Goal: Information Seeking & Learning: Find specific fact

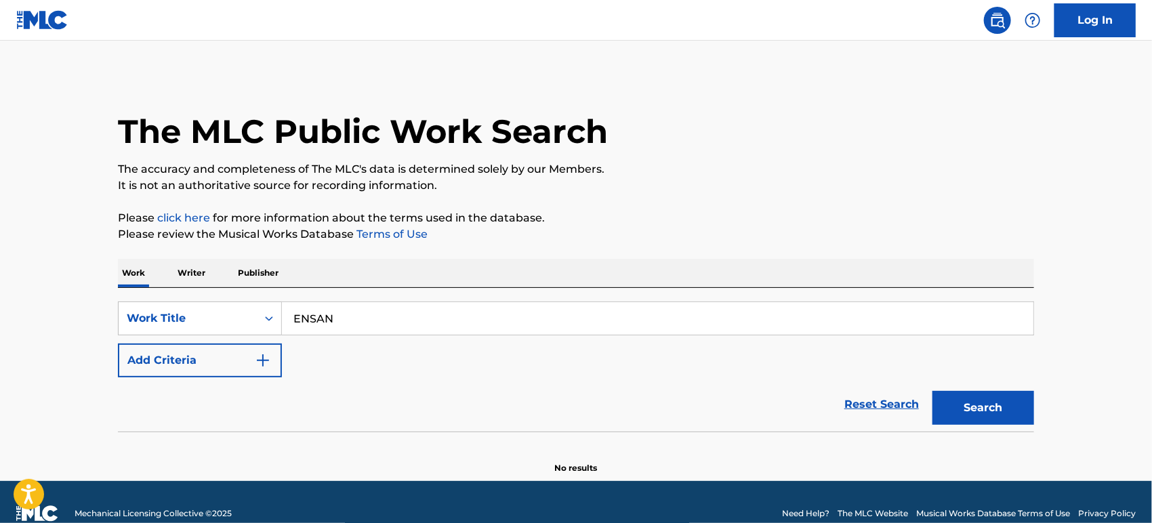
type input "ENSAN"
click at [244, 355] on button "Add Criteria" at bounding box center [200, 360] width 164 height 34
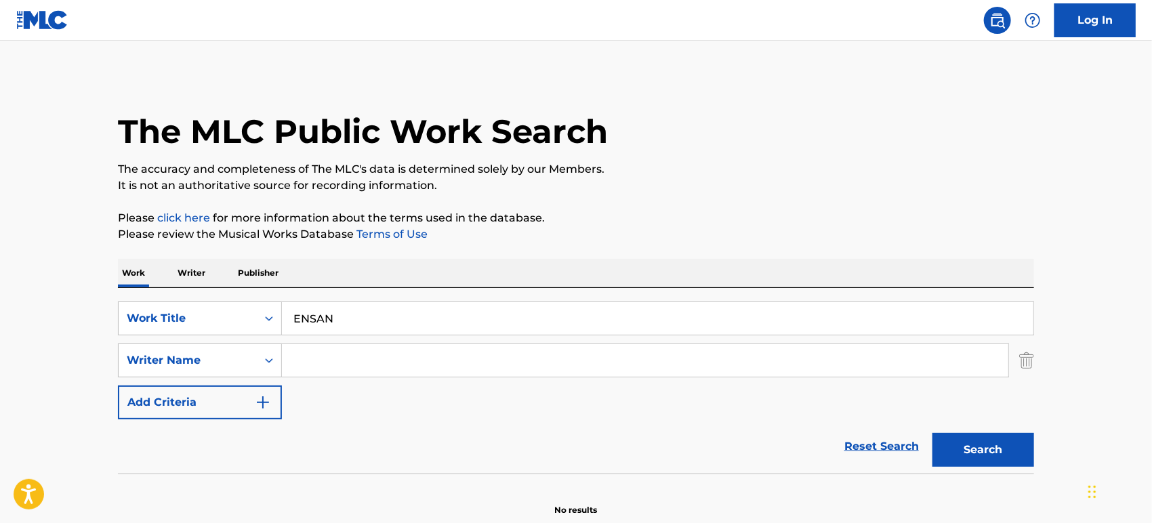
click at [364, 353] on input "Search Form" at bounding box center [645, 360] width 726 height 33
paste input "Kaabi"
type input "Kaabi"
click at [932, 433] on button "Search" at bounding box center [983, 450] width 102 height 34
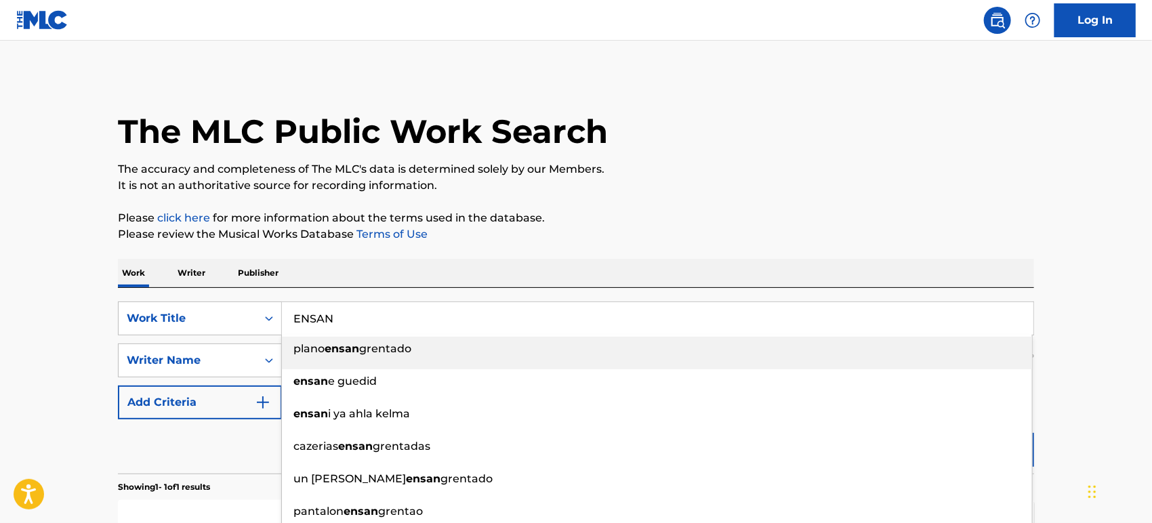
drag, startPoint x: 310, startPoint y: 323, endPoint x: 72, endPoint y: 332, distance: 238.6
click at [133, 323] on div "SearchWithCriteriaf92cc713-ef4e-4312-b566-59fc664f33e2 Work Title ENSAN plano e…" at bounding box center [576, 318] width 916 height 34
paste input "REMEMBER"
type input "REMEMBER"
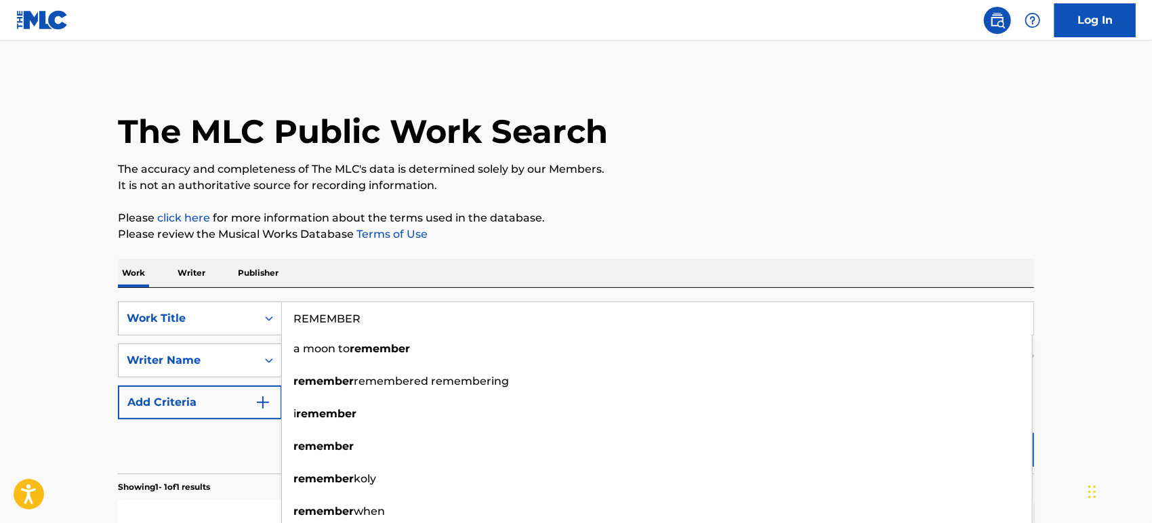
click at [22, 388] on main "The MLC Public Work Search The accuracy and completeness of The MLC's data is d…" at bounding box center [576, 356] width 1152 height 631
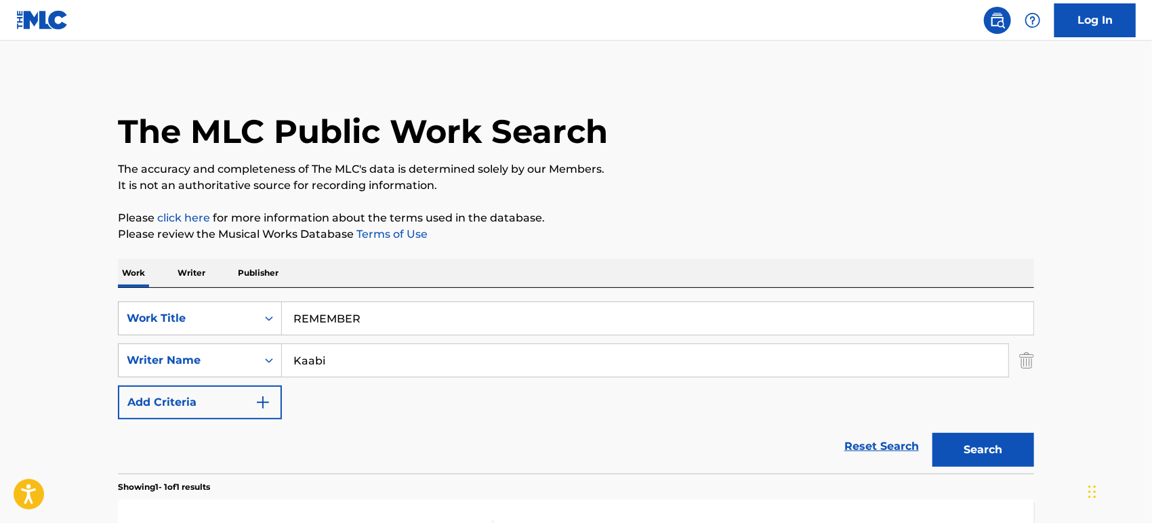
drag, startPoint x: 325, startPoint y: 357, endPoint x: 102, endPoint y: 329, distance: 225.3
click at [128, 362] on div "SearchWithCriteria9848b2b0-7824-4622-b072-24c8cbc8b7ad Writer Name [PERSON_NAME]" at bounding box center [576, 360] width 916 height 34
paste input "[PERSON_NAME]"
click at [932, 433] on button "Search" at bounding box center [983, 450] width 102 height 34
click at [379, 366] on input "DHALIWAL+" at bounding box center [645, 360] width 726 height 33
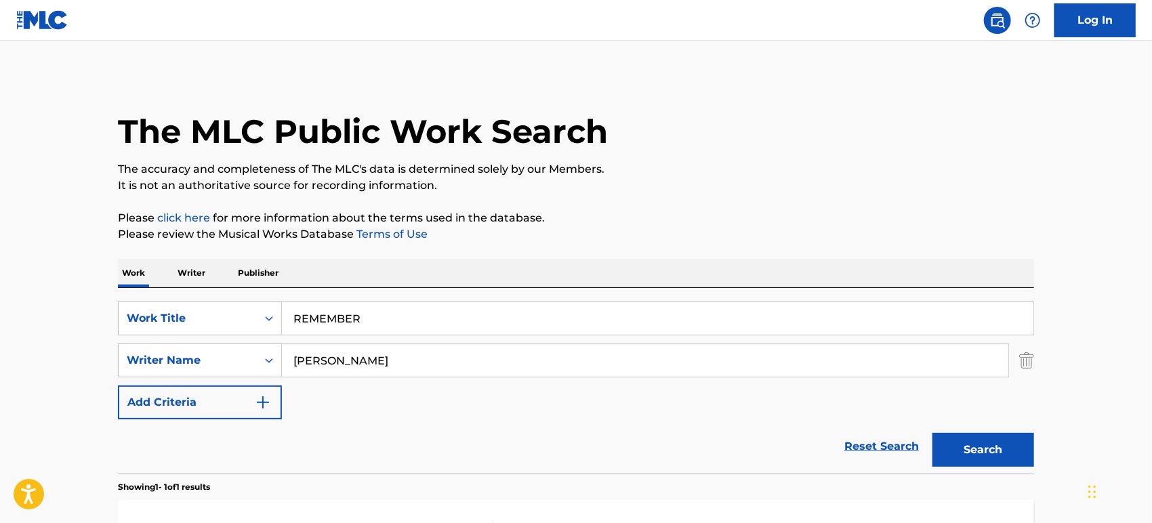
type input "[PERSON_NAME]"
click at [932, 433] on button "Search" at bounding box center [983, 450] width 102 height 34
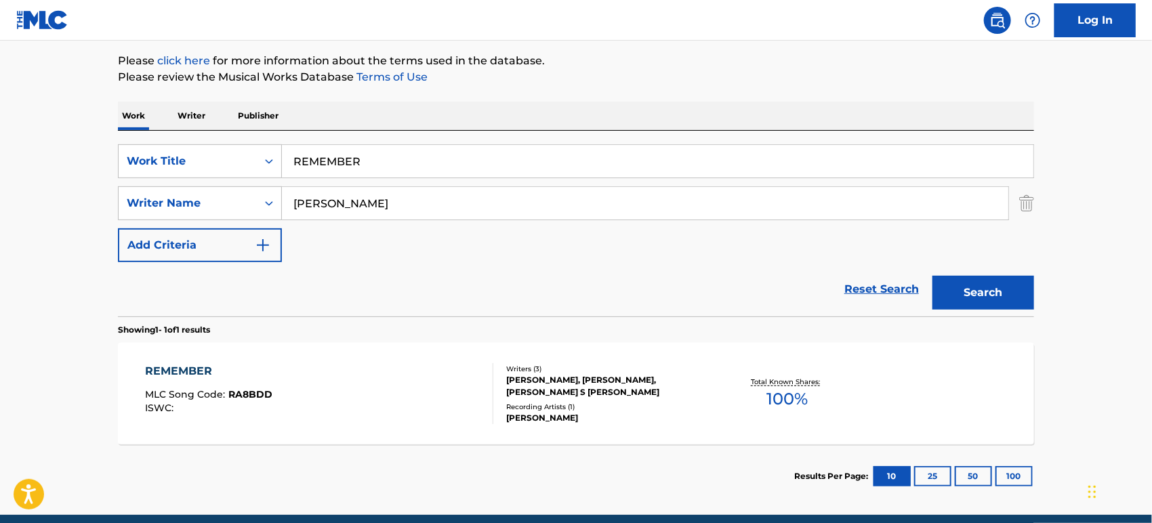
scroll to position [213, 0]
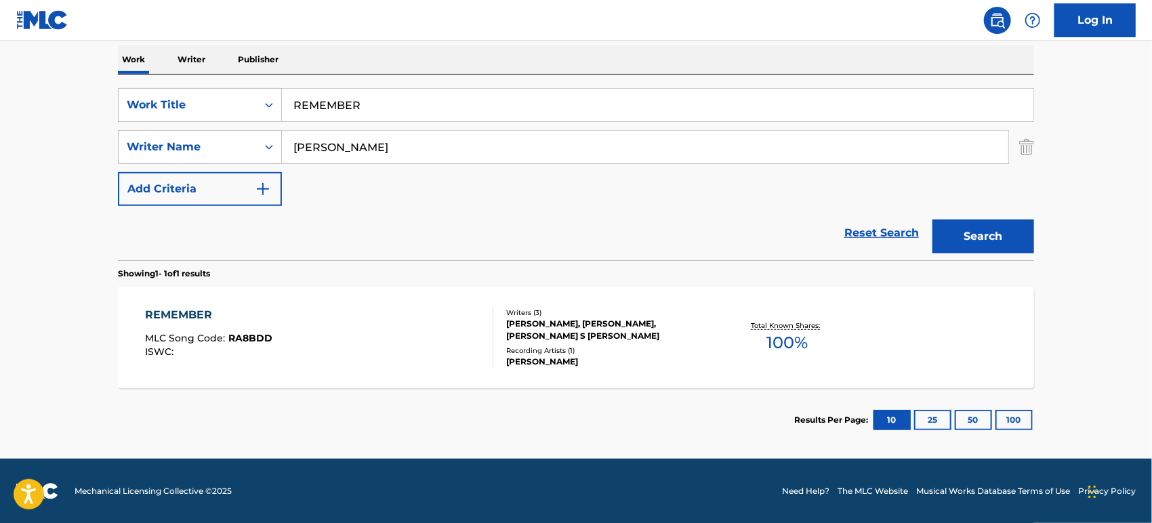
click at [349, 328] on div "REMEMBER MLC Song Code : RA8BDD ISWC :" at bounding box center [320, 337] width 348 height 61
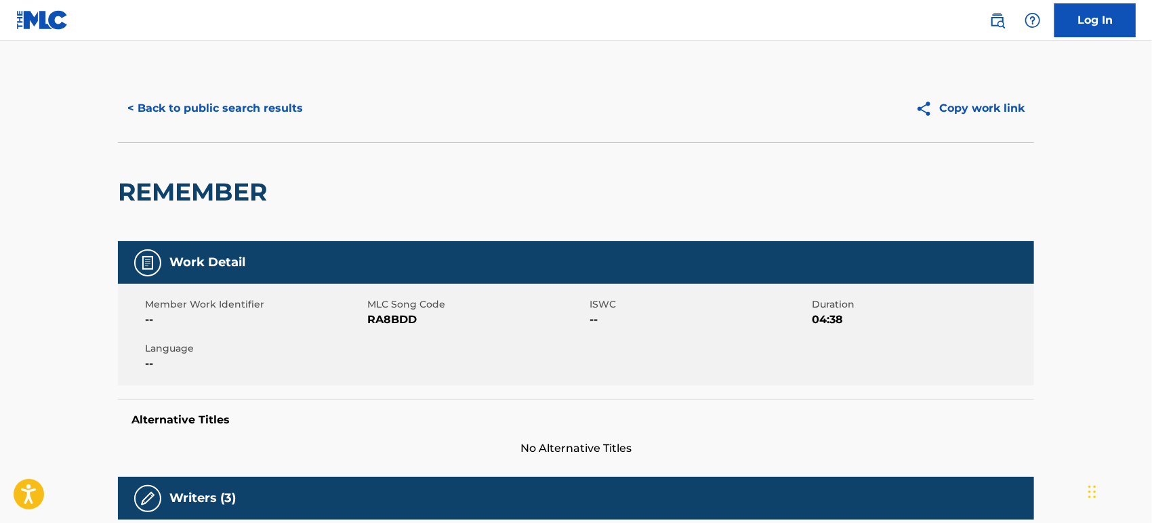
click at [230, 107] on button "< Back to public search results" at bounding box center [215, 108] width 194 height 34
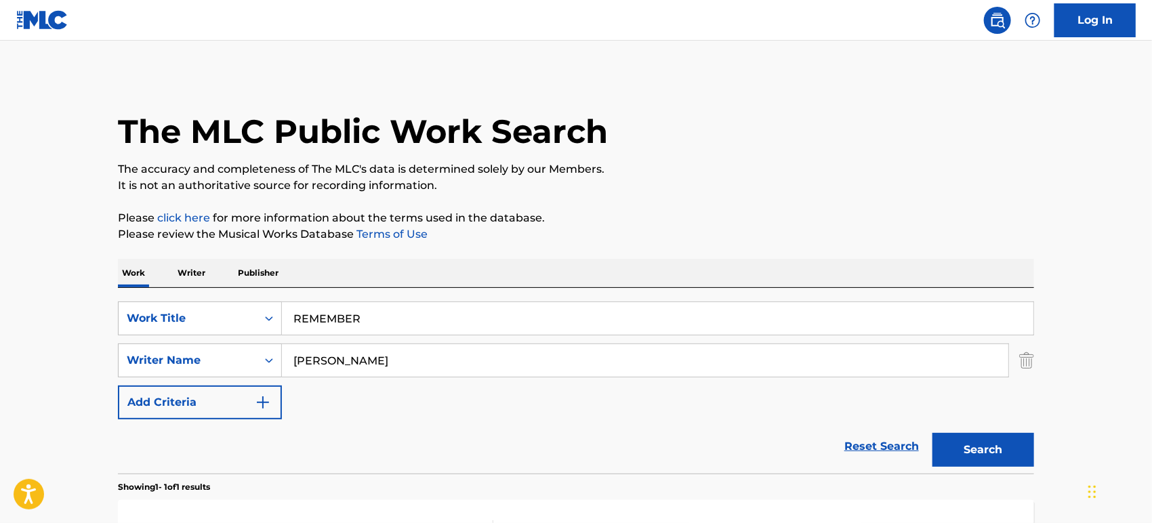
scroll to position [136, 0]
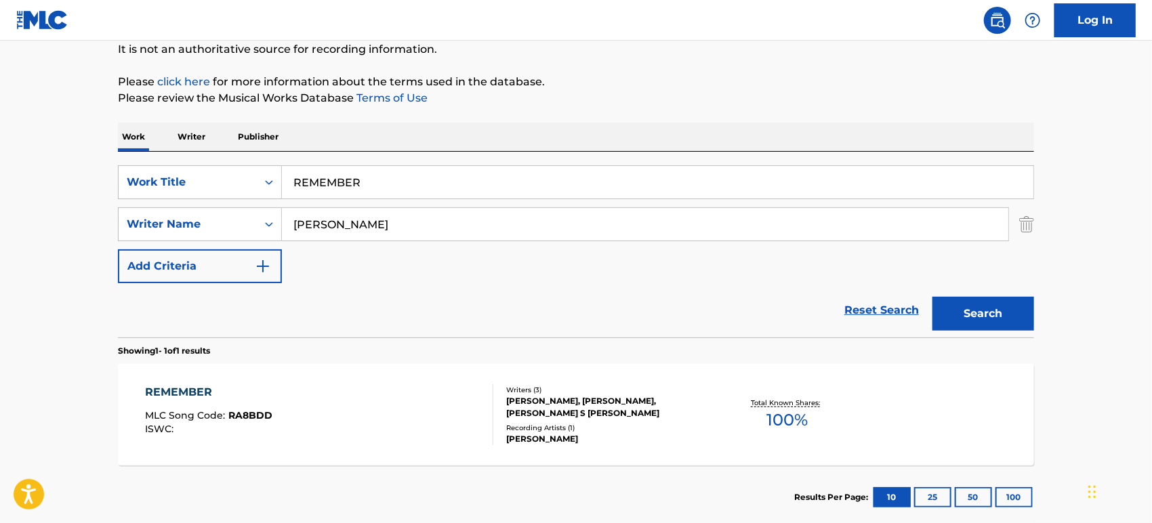
drag, startPoint x: 444, startPoint y: 227, endPoint x: 0, endPoint y: 341, distance: 458.7
click at [0, 336] on main "The MLC Public Work Search The accuracy and completeness of The MLC's data is d…" at bounding box center [576, 219] width 1152 height 631
paste input "[PERSON_NAME]"
type input "[PERSON_NAME]"
drag, startPoint x: 389, startPoint y: 192, endPoint x: 0, endPoint y: 213, distance: 389.3
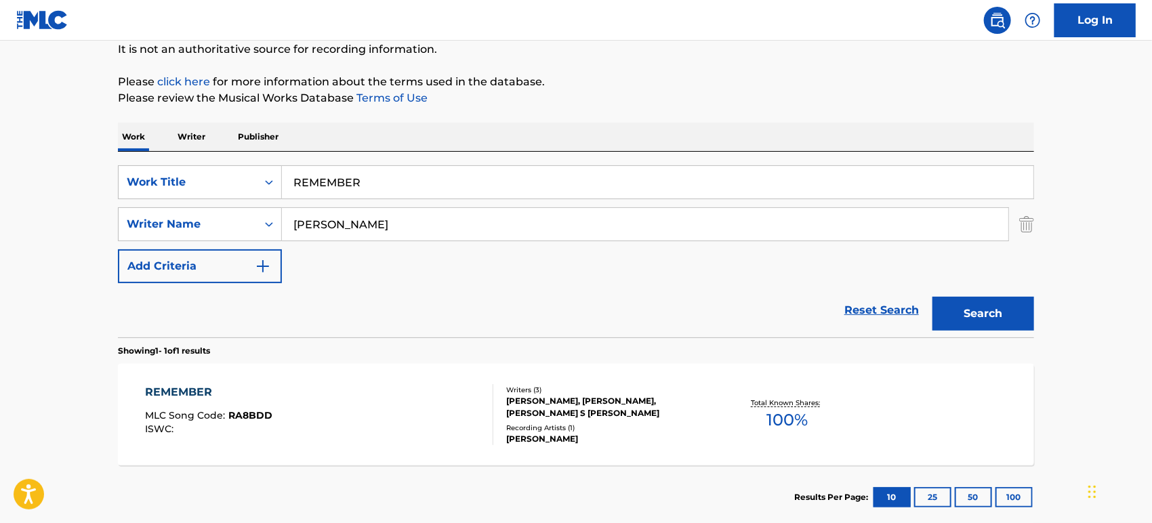
click at [0, 213] on main "The MLC Public Work Search The accuracy and completeness of The MLC's data is d…" at bounding box center [576, 219] width 1152 height 631
paste input "Te seguire"
click at [932, 297] on button "Search" at bounding box center [983, 314] width 102 height 34
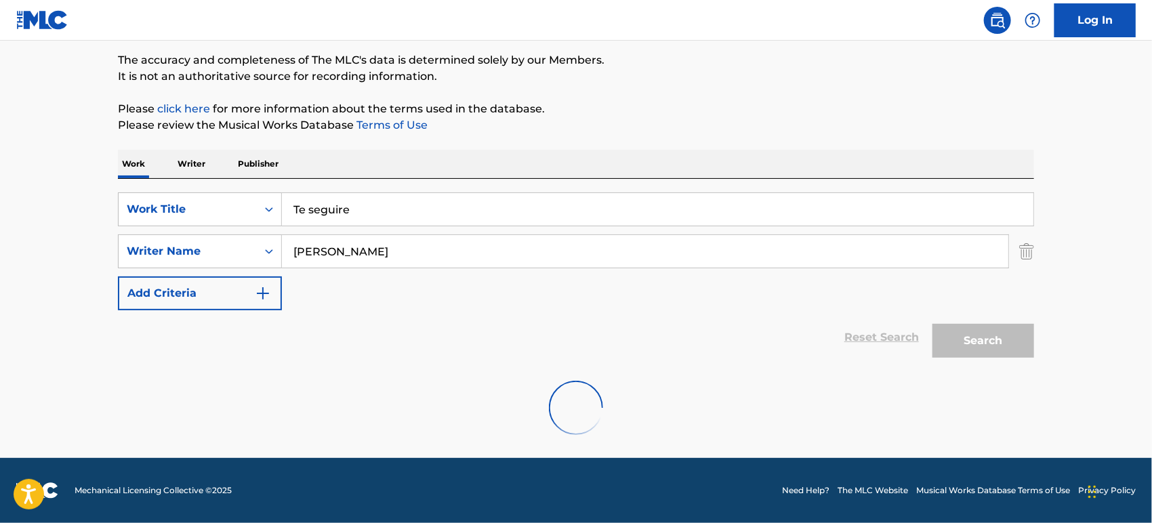
scroll to position [108, 0]
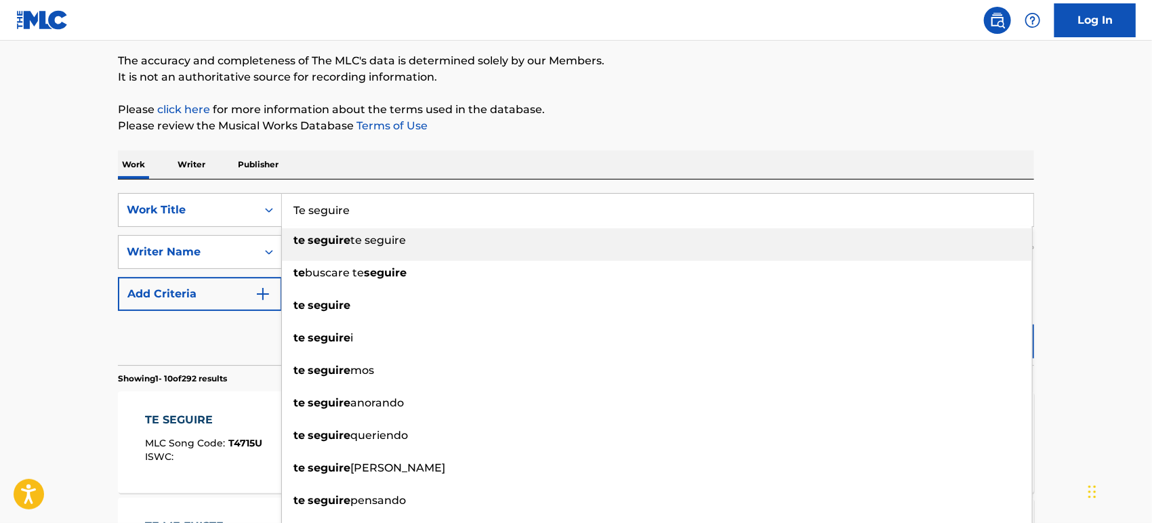
click at [318, 210] on input "Te seguire" at bounding box center [657, 210] width 751 height 33
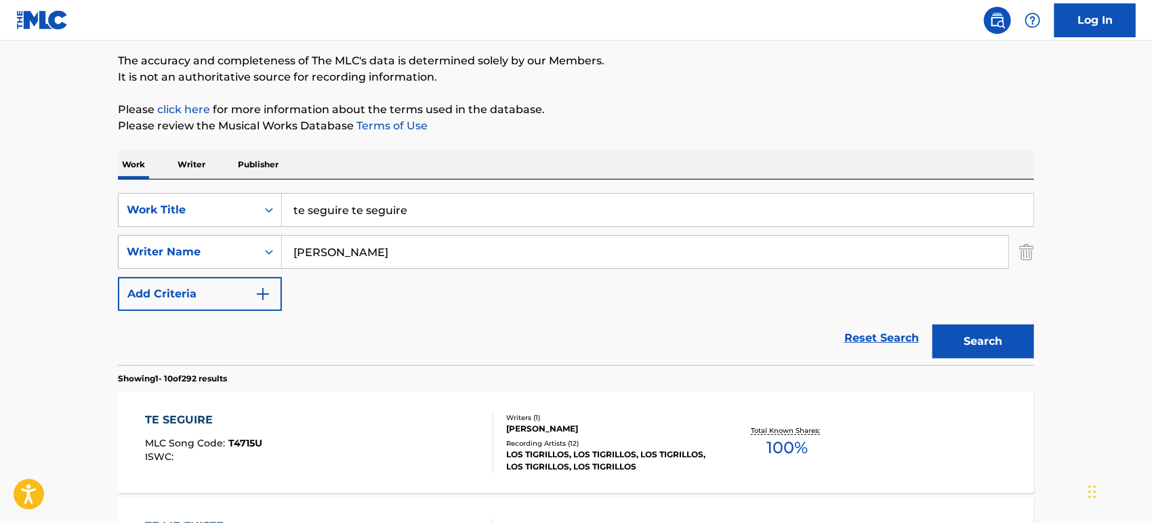
type input "te seguire te seguire"
click at [354, 458] on div "TE SEGUIRE MLC Song Code : T4715U ISWC :" at bounding box center [320, 442] width 348 height 61
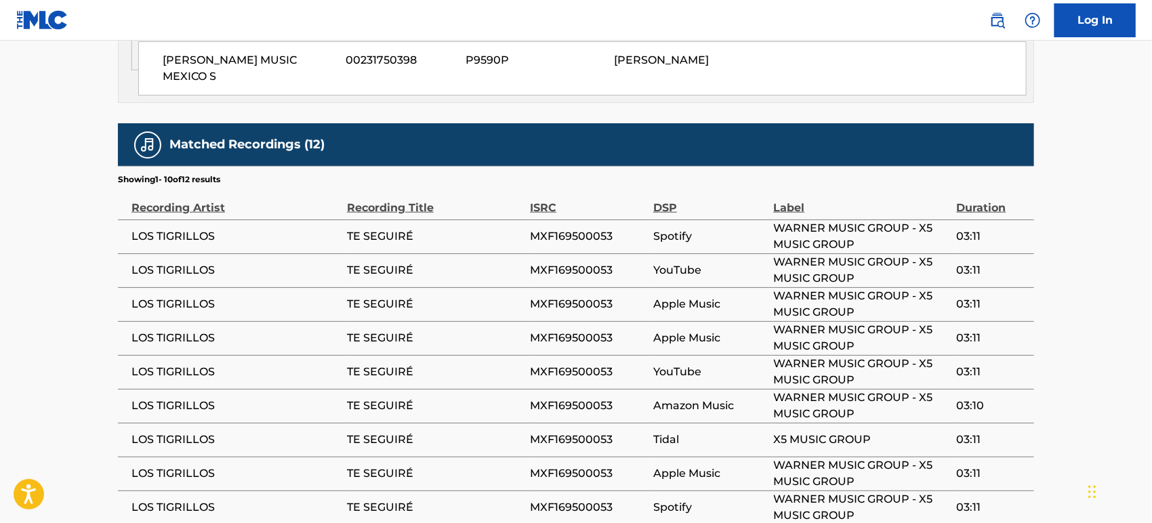
scroll to position [337, 0]
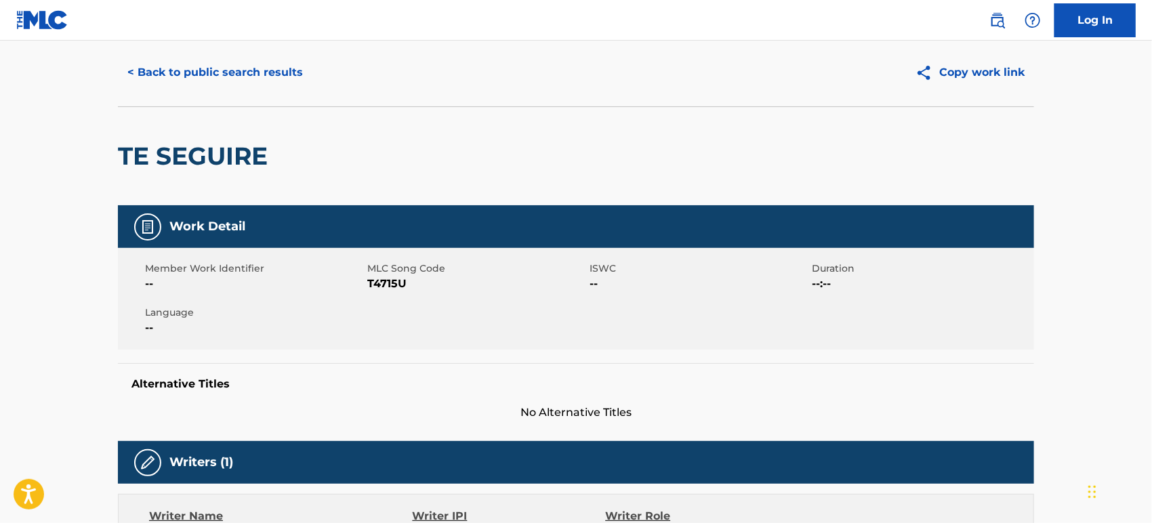
click at [236, 52] on div "< Back to public search results Copy work link" at bounding box center [576, 73] width 916 height 68
click at [249, 70] on button "< Back to public search results" at bounding box center [215, 73] width 194 height 34
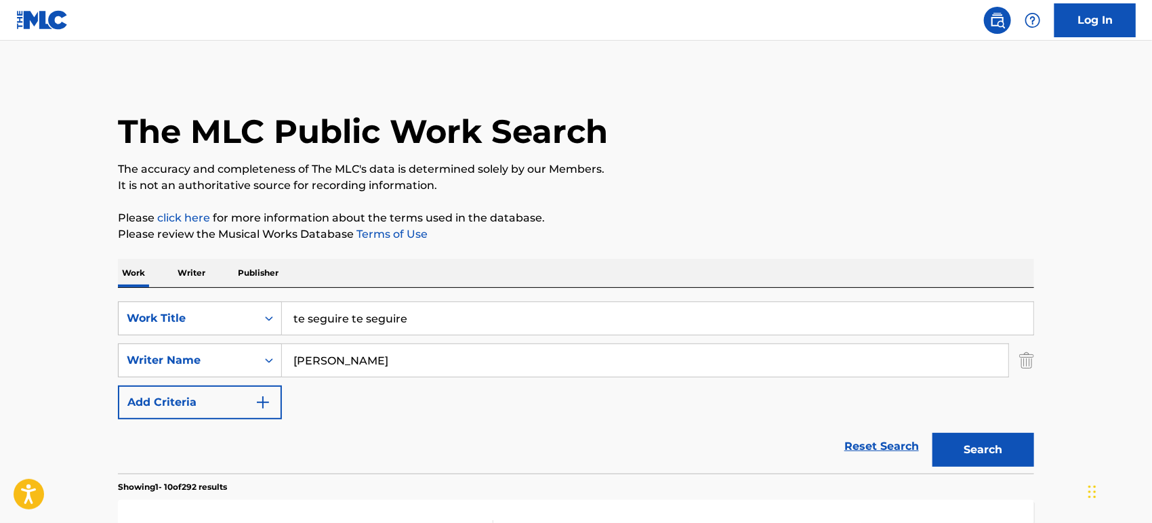
drag, startPoint x: 406, startPoint y: 320, endPoint x: 0, endPoint y: 298, distance: 407.0
paste input "Imagin"
type input "Imagine"
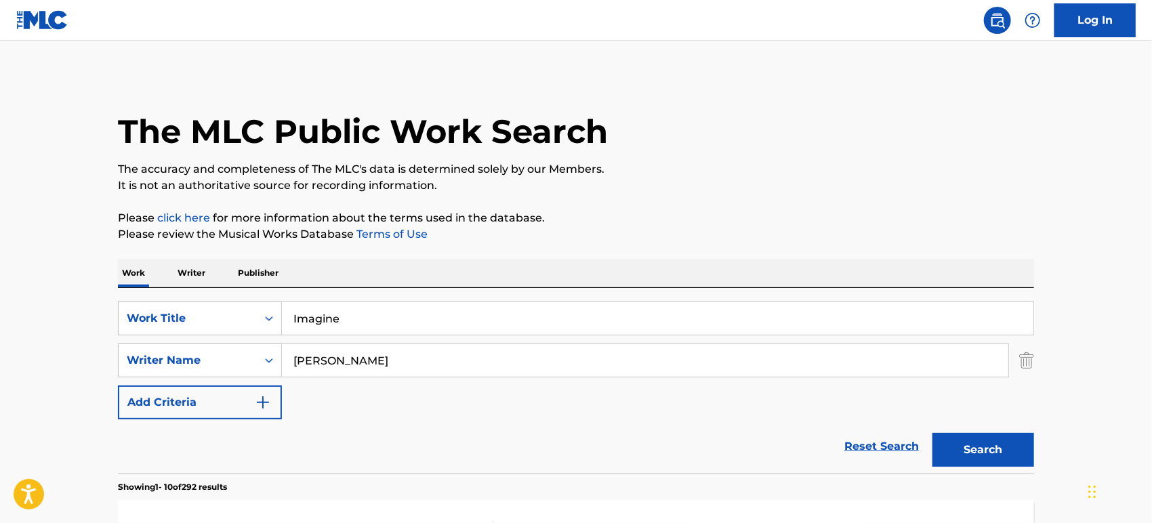
drag, startPoint x: 340, startPoint y: 366, endPoint x: 0, endPoint y: 379, distance: 340.3
paste input "[PERSON_NAME]"
type input "[PERSON_NAME]"
click at [932, 433] on button "Search" at bounding box center [983, 450] width 102 height 34
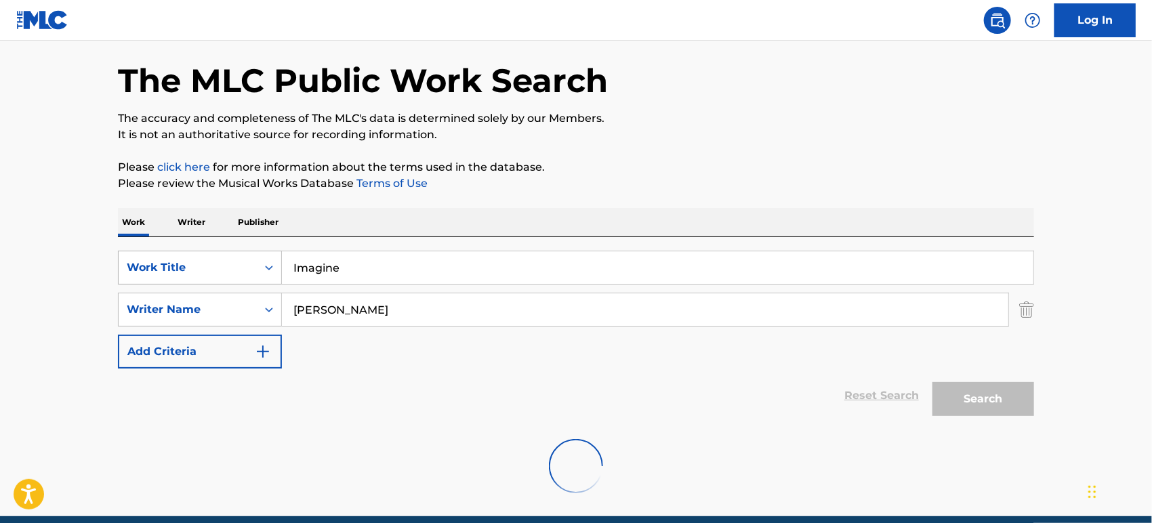
scroll to position [108, 0]
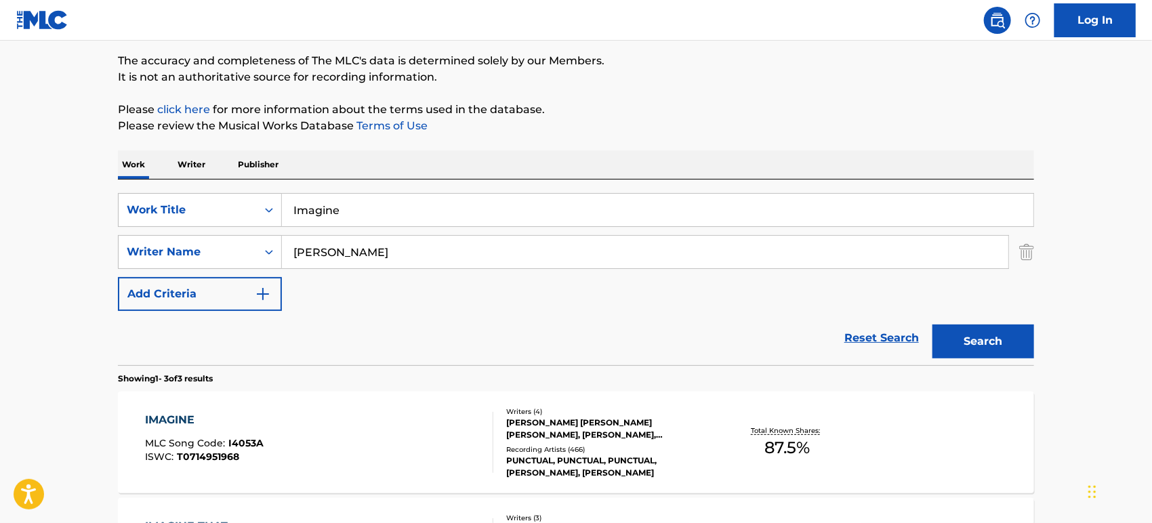
click at [428, 436] on div "IMAGINE MLC Song Code : I4053A ISWC : T0714951968" at bounding box center [320, 442] width 348 height 61
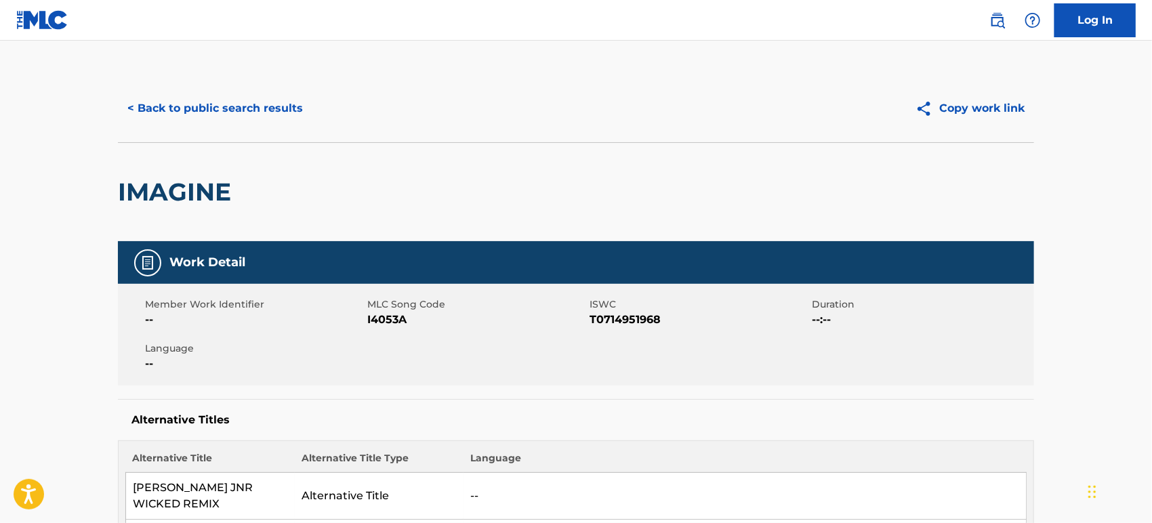
click at [207, 112] on button "< Back to public search results" at bounding box center [215, 108] width 194 height 34
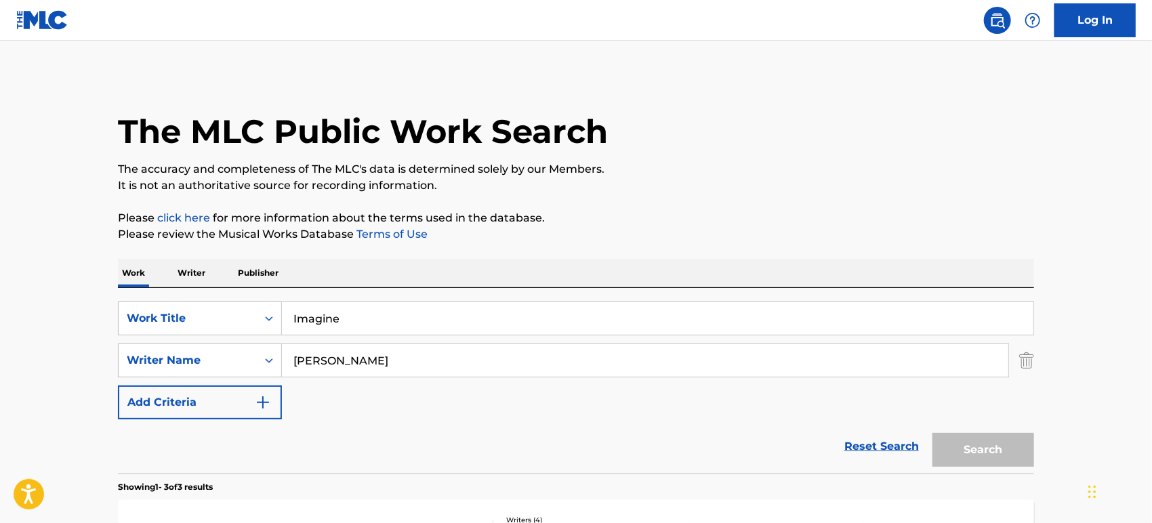
scroll to position [108, 0]
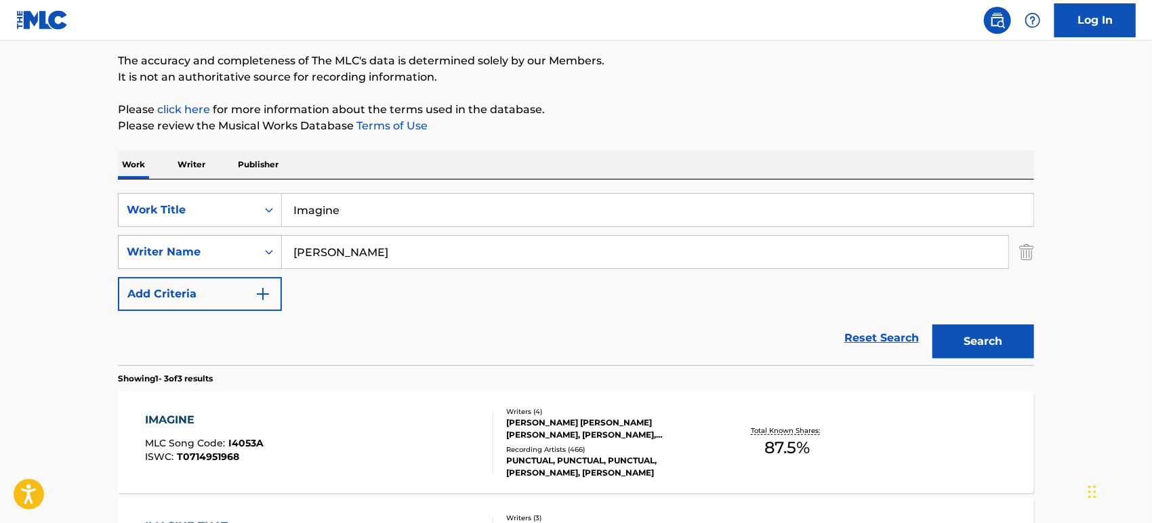
drag, startPoint x: 380, startPoint y: 200, endPoint x: 149, endPoint y: 237, distance: 234.0
click at [149, 237] on div "SearchWithCriteriaf92cc713-ef4e-4312-b566-59fc664f33e2 Work Title Imagine Searc…" at bounding box center [576, 252] width 916 height 118
paste input "ME LA EXPLOTA"
type input "ME LA EXPLOTA"
click at [255, 340] on div "Reset Search Search" at bounding box center [576, 338] width 916 height 54
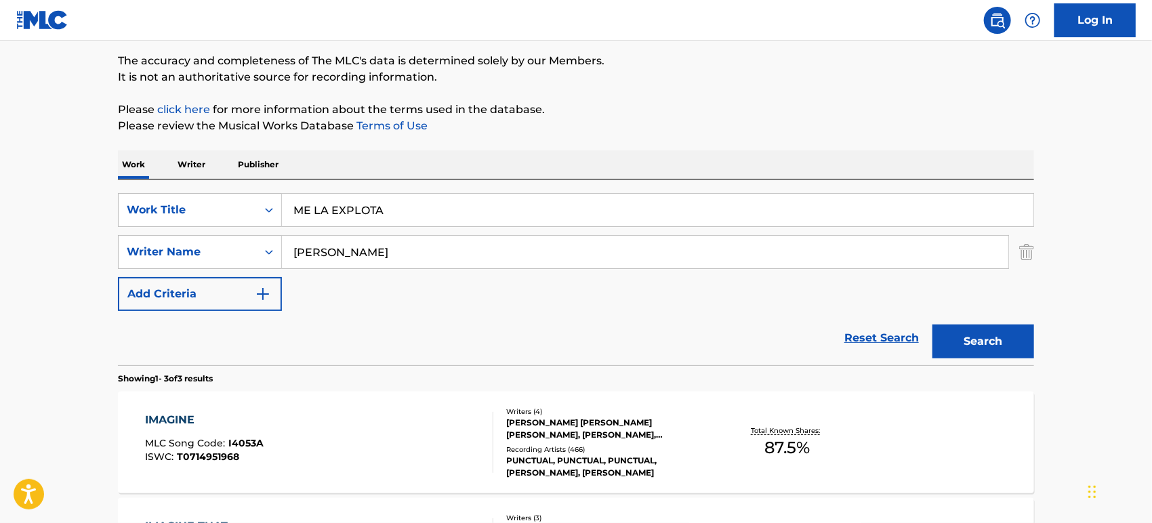
drag, startPoint x: 358, startPoint y: 250, endPoint x: 0, endPoint y: 289, distance: 359.8
click at [0, 291] on main "The MLC Public Work Search The accuracy and completeness of The MLC's data is d…" at bounding box center [576, 354] width 1152 height 844
paste input "[PERSON_NAME]"
type input "[PERSON_NAME]"
click at [932, 324] on button "Search" at bounding box center [983, 341] width 102 height 34
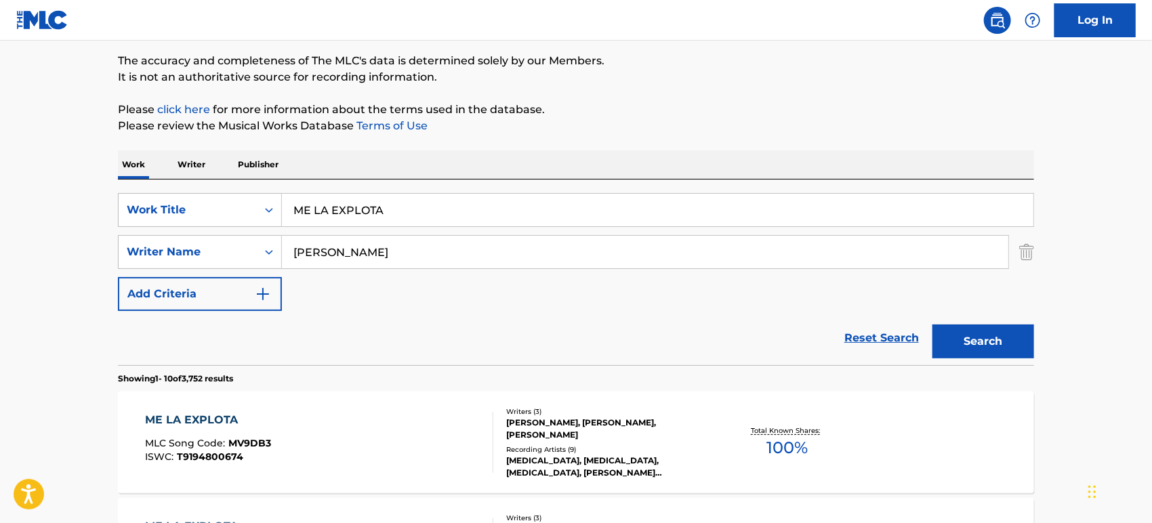
click at [429, 445] on div "ME LA EXPLOTA MLC Song Code : MV9DB3 ISWC : T9194800674" at bounding box center [320, 442] width 348 height 61
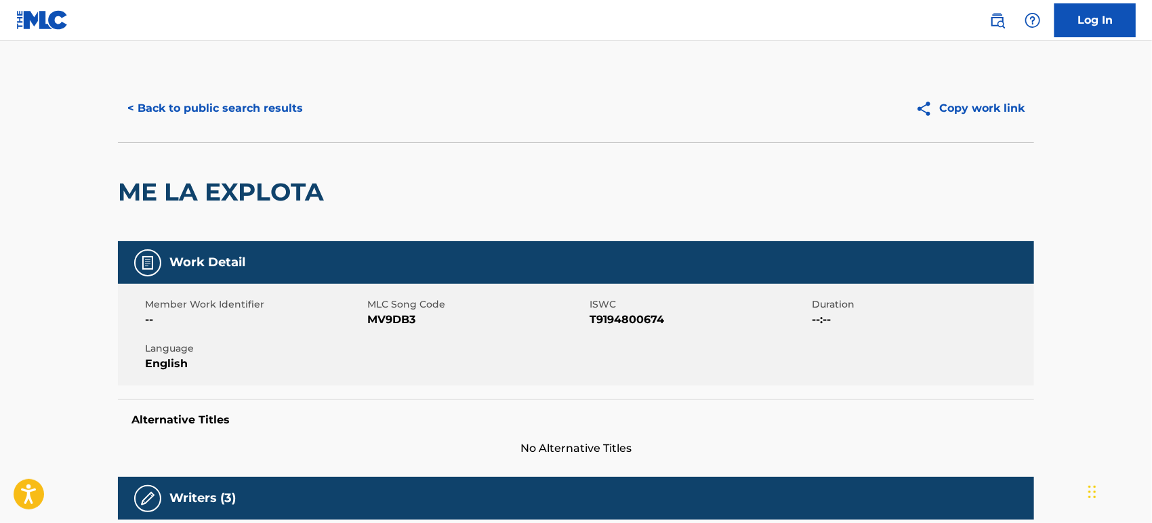
click at [293, 118] on button "< Back to public search results" at bounding box center [215, 108] width 194 height 34
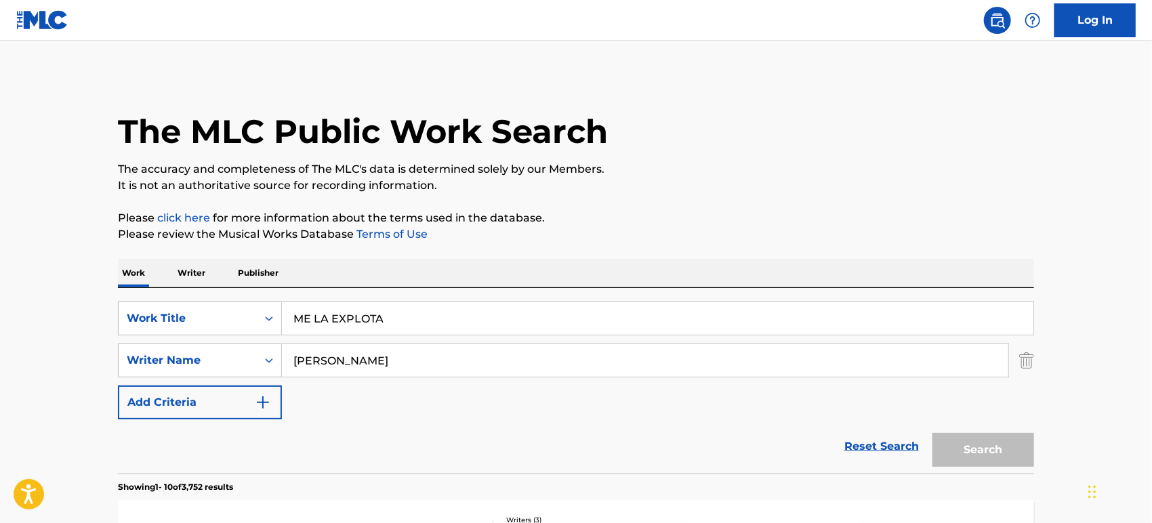
scroll to position [108, 0]
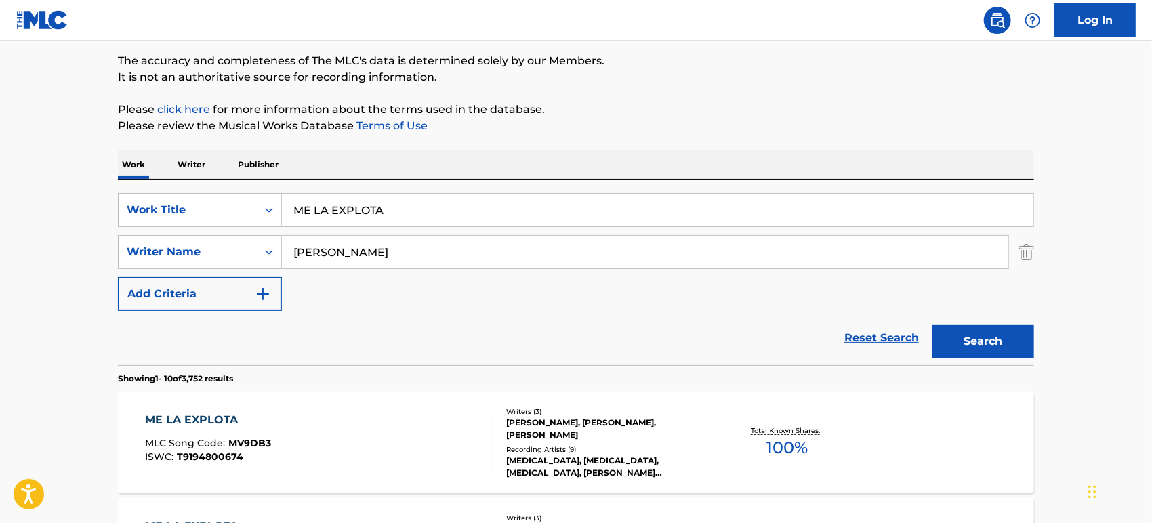
drag, startPoint x: 339, startPoint y: 203, endPoint x: 21, endPoint y: 210, distance: 318.5
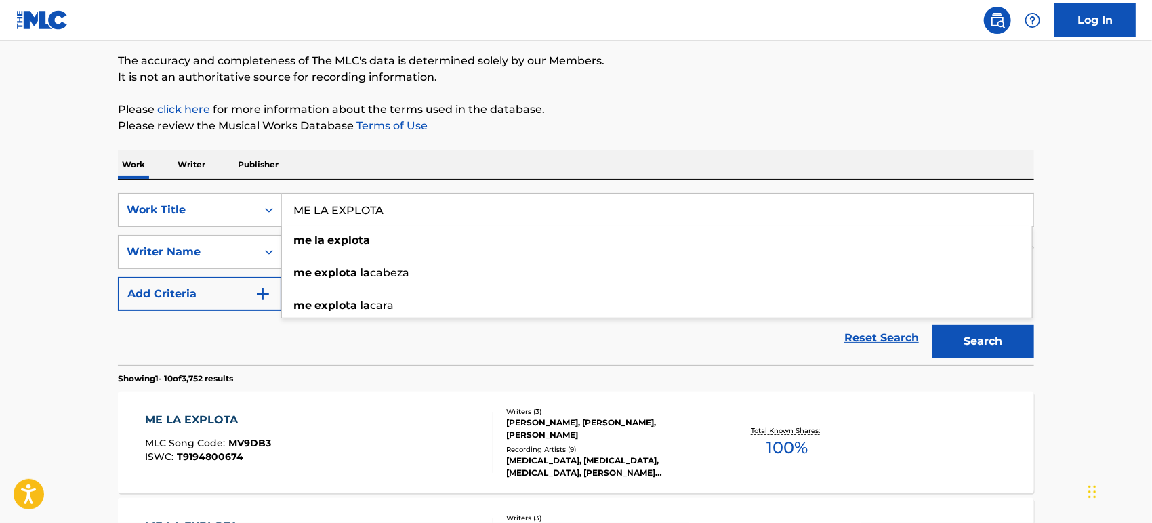
drag, startPoint x: 405, startPoint y: 210, endPoint x: 0, endPoint y: 226, distance: 405.4
paste input "No Se Puede"
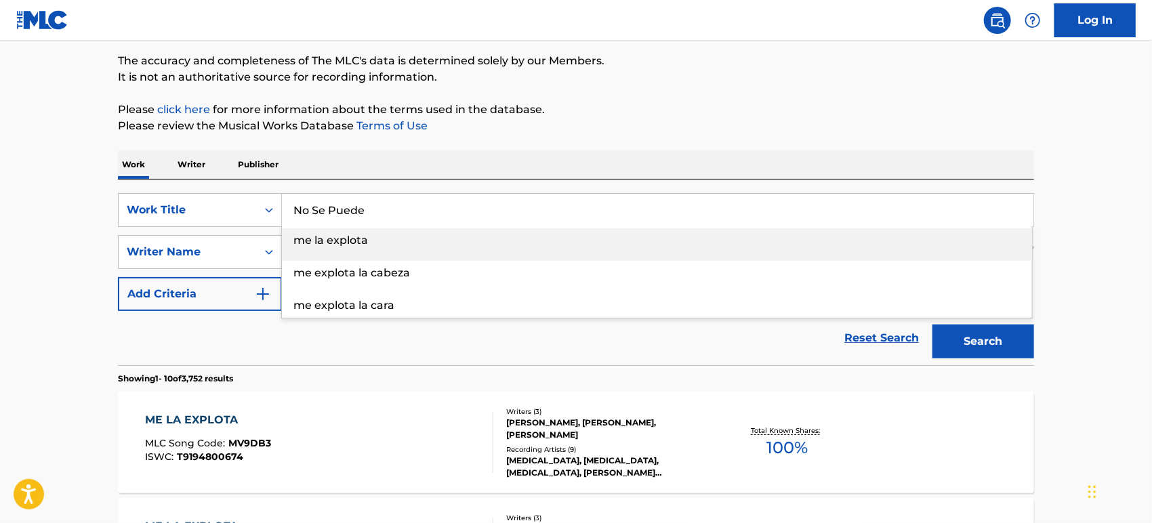
type input "No Se Puede"
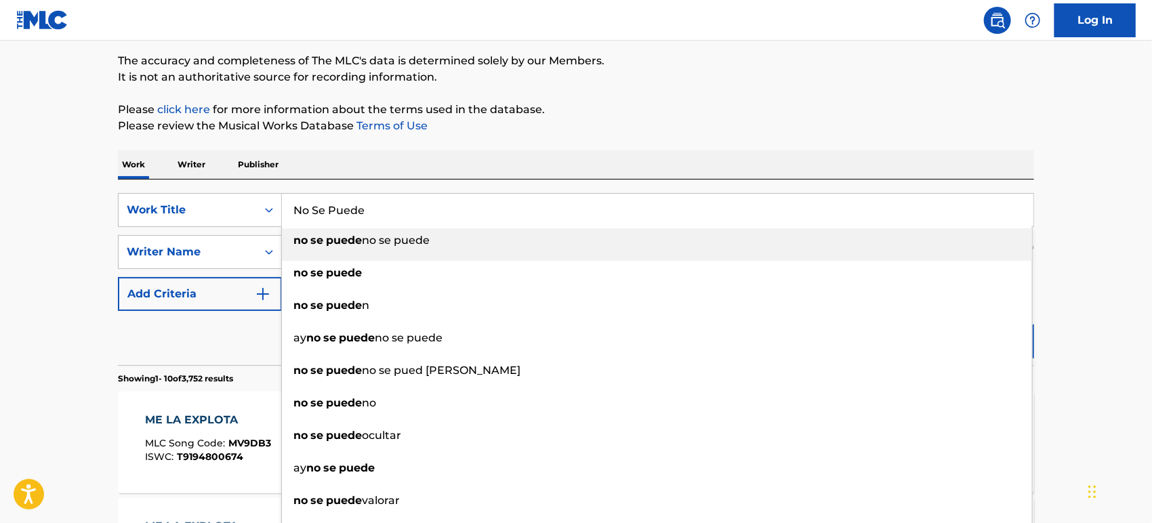
drag, startPoint x: 141, startPoint y: 333, endPoint x: 274, endPoint y: 301, distance: 136.5
click at [142, 333] on div "Reset Search Search" at bounding box center [576, 338] width 916 height 54
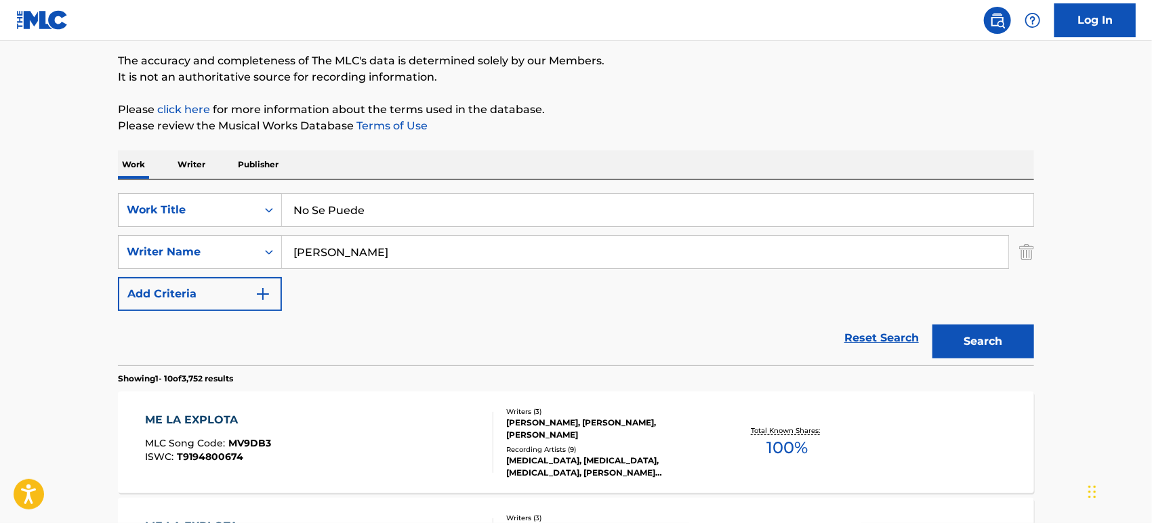
drag, startPoint x: 370, startPoint y: 254, endPoint x: 0, endPoint y: 267, distance: 370.1
paste input "[PERSON_NAME]"
type input "[PERSON_NAME]"
click at [932, 324] on button "Search" at bounding box center [983, 341] width 102 height 34
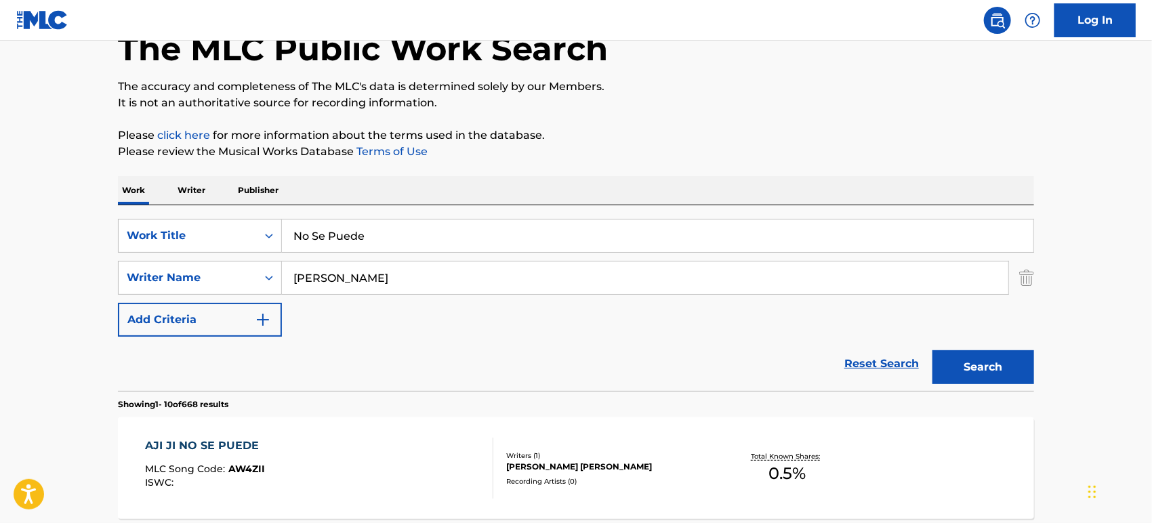
scroll to position [0, 0]
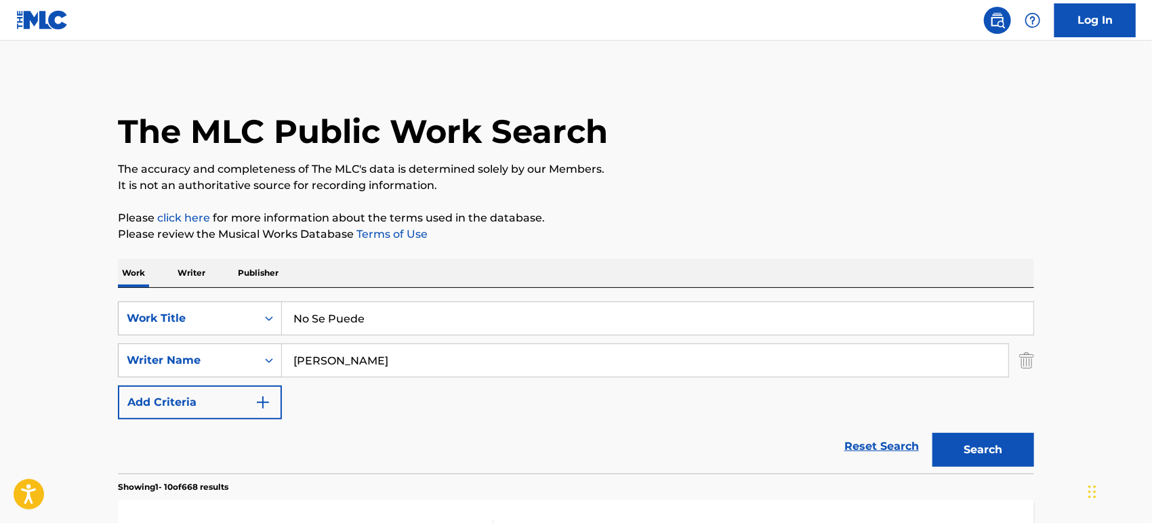
drag, startPoint x: 401, startPoint y: 312, endPoint x: 0, endPoint y: 322, distance: 401.1
paste input "PA' ATRAS NO SE PUEDE IR"
type input "PA' ATRAS NO SE PUEDE IR"
click at [932, 433] on button "Search" at bounding box center [983, 450] width 102 height 34
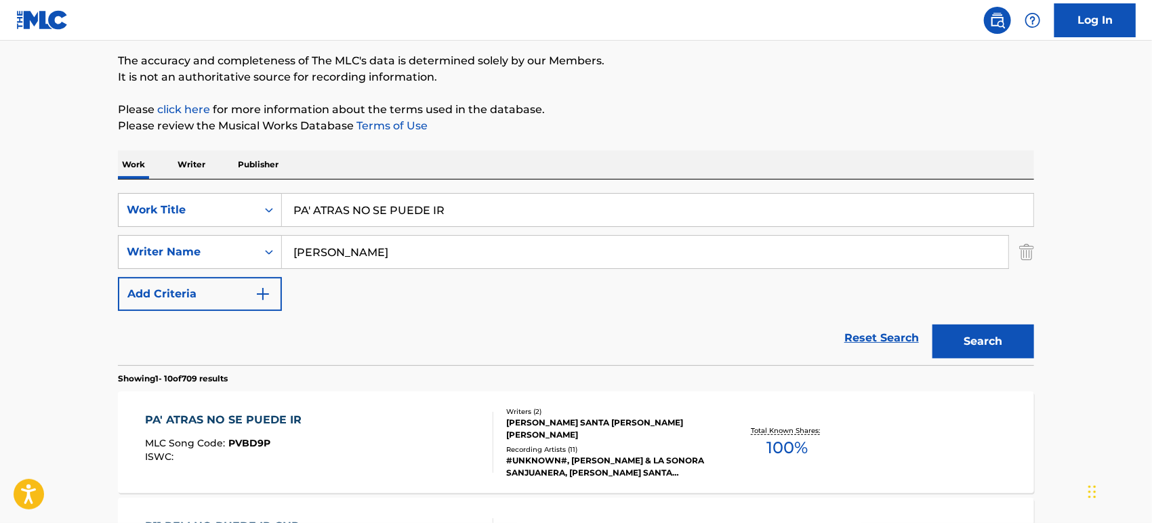
scroll to position [259, 0]
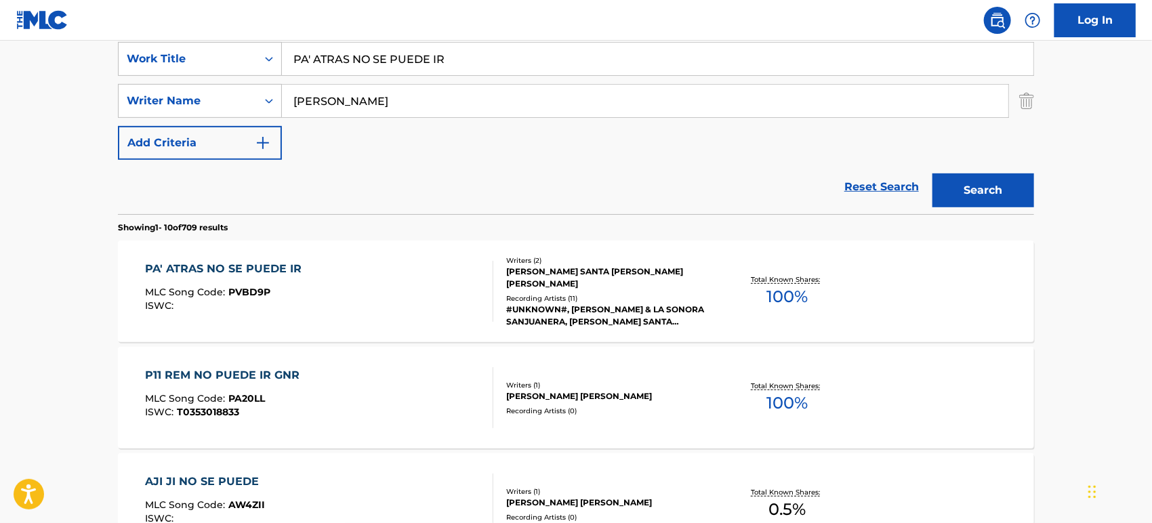
click at [439, 302] on div "PA' ATRAS NO SE PUEDE IR MLC Song Code : PVBD9P ISWC :" at bounding box center [320, 291] width 348 height 61
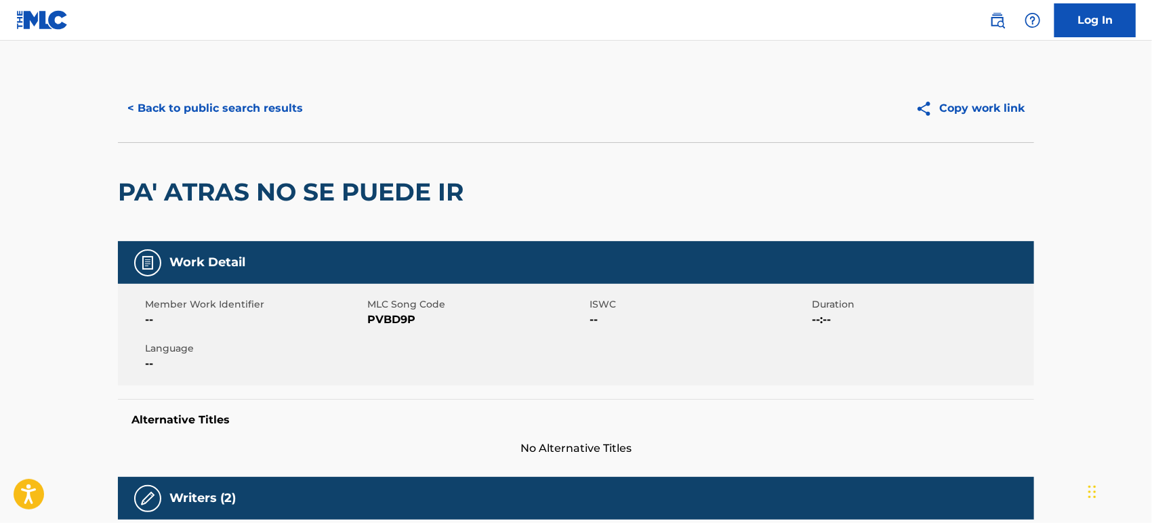
click at [270, 107] on button "< Back to public search results" at bounding box center [215, 108] width 194 height 34
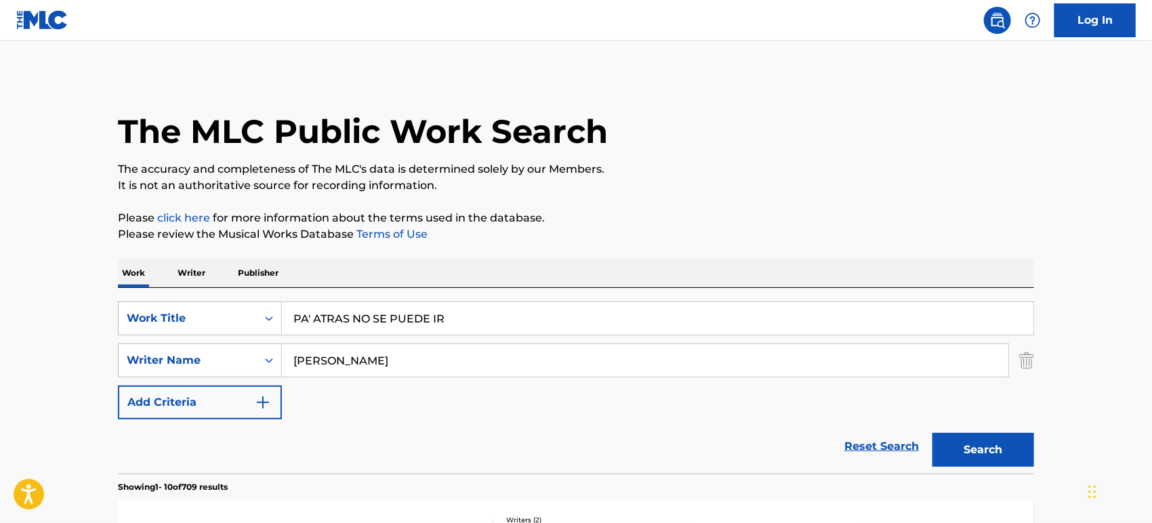
drag, startPoint x: 17, startPoint y: 324, endPoint x: 0, endPoint y: 324, distance: 16.9
paste input "EL DOCTO"
type input "EL DOCTOR"
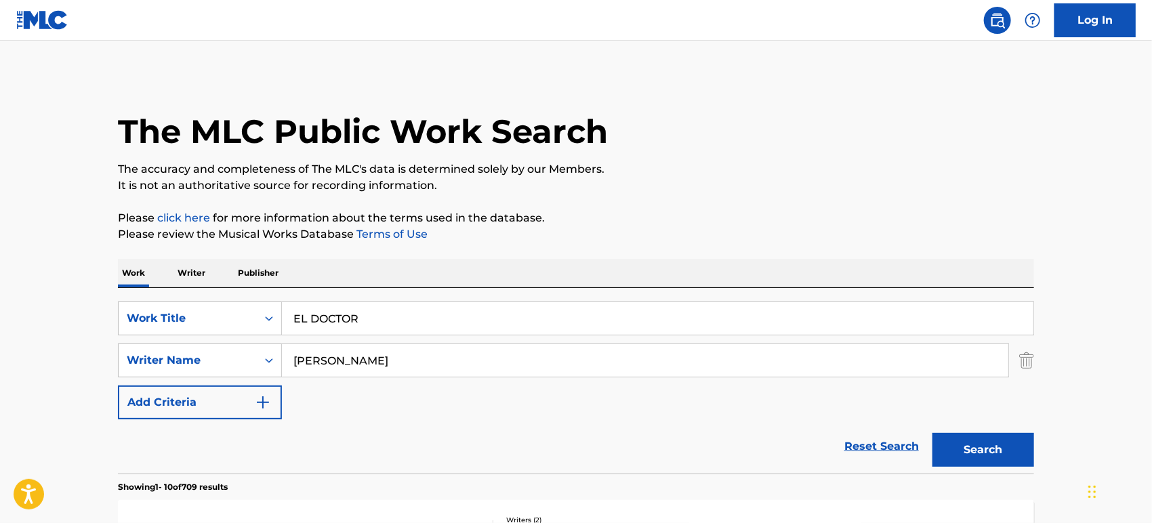
drag, startPoint x: 390, startPoint y: 360, endPoint x: 62, endPoint y: 362, distance: 328.5
paste input "[PERSON_NAME]"
type input "[PERSON_NAME]"
click at [932, 433] on button "Search" at bounding box center [983, 450] width 102 height 34
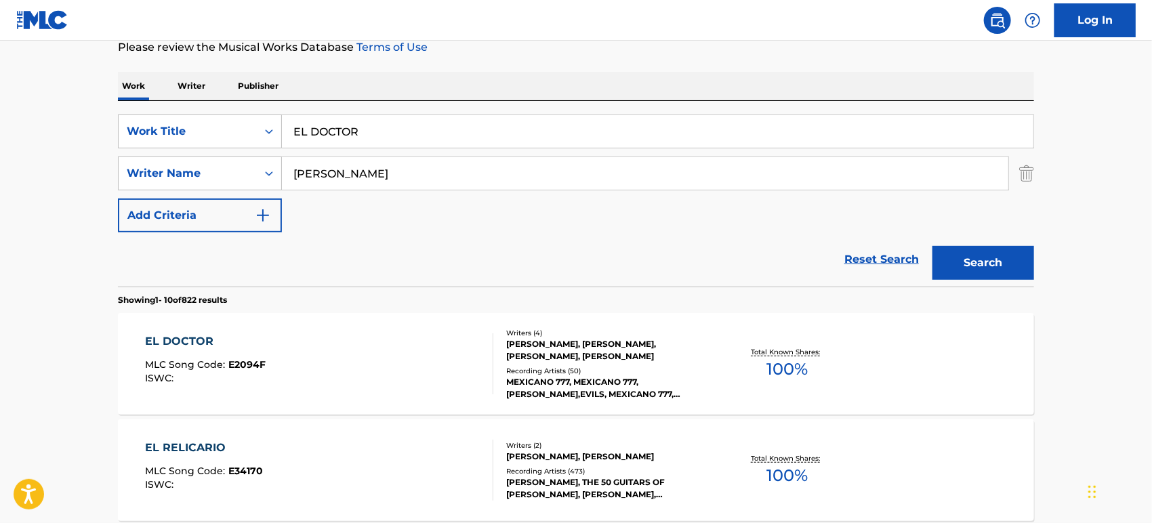
scroll to position [451, 0]
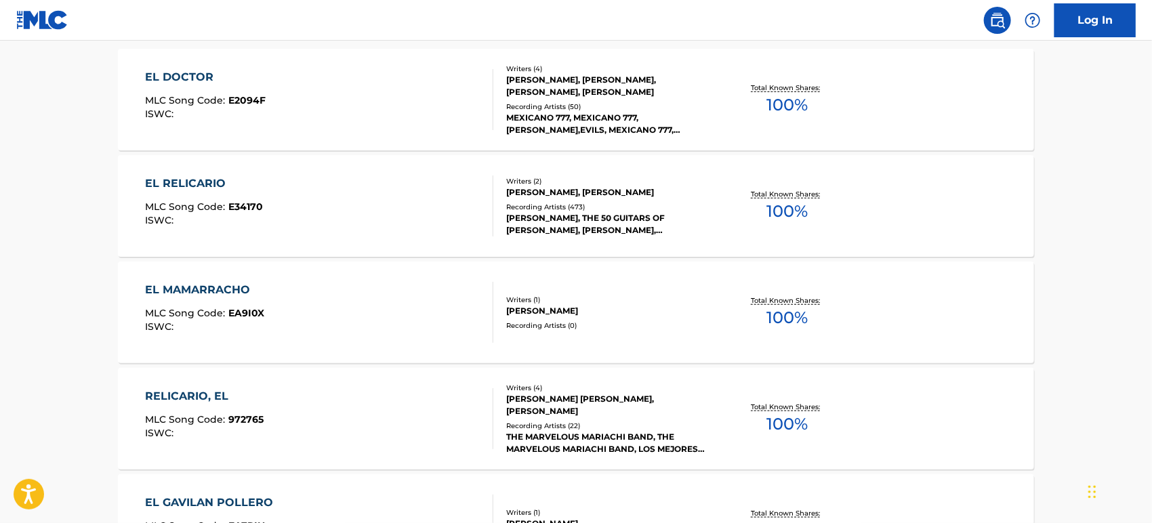
click at [284, 91] on div "EL DOCTOR MLC Song Code : E2094F ISWC :" at bounding box center [320, 99] width 348 height 61
